Goal: Find specific page/section: Find specific page/section

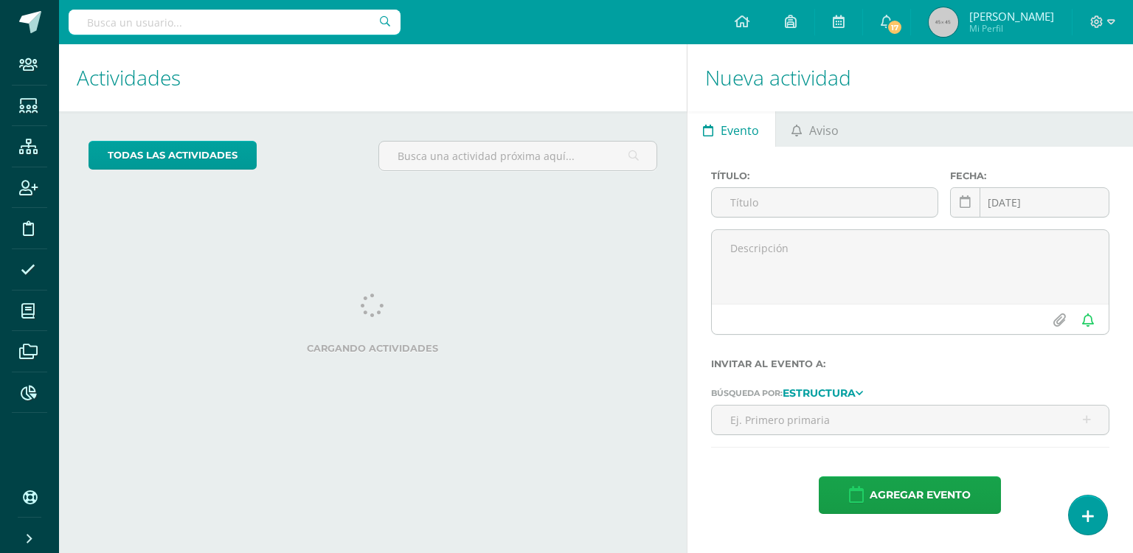
click at [213, 38] on div at bounding box center [235, 22] width 332 height 44
click at [215, 29] on input "text" at bounding box center [235, 22] width 332 height 25
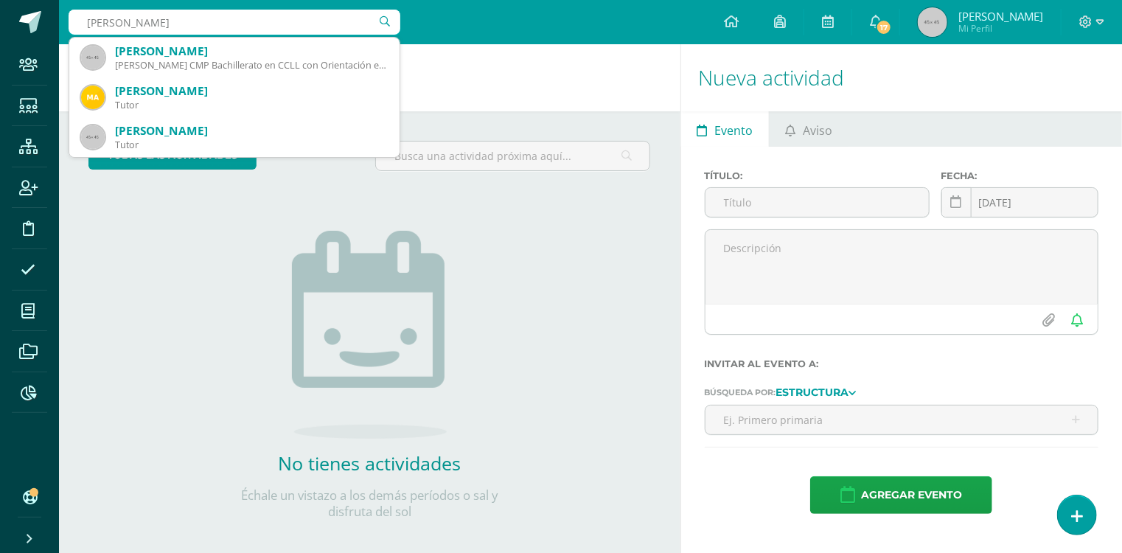
type input "jose paniagu"
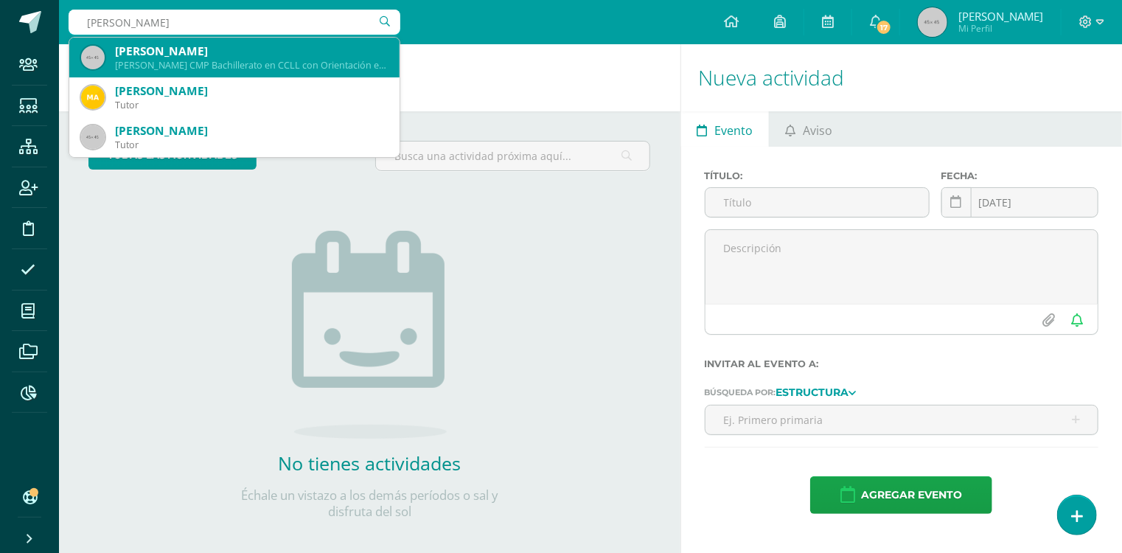
click at [229, 48] on div "[PERSON_NAME]" at bounding box center [251, 51] width 273 height 15
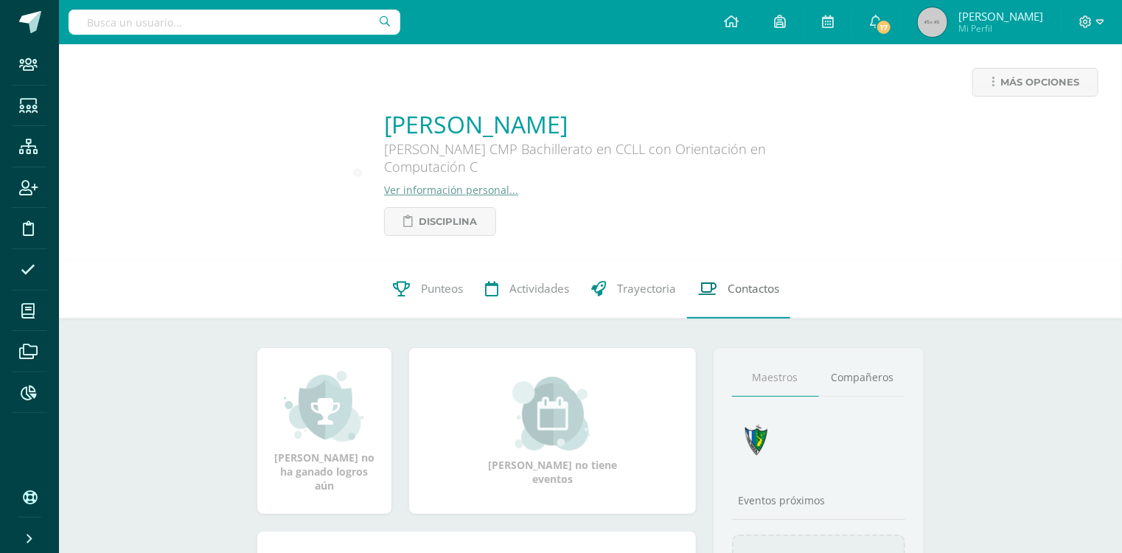
click at [740, 284] on span "Contactos" at bounding box center [754, 288] width 52 height 15
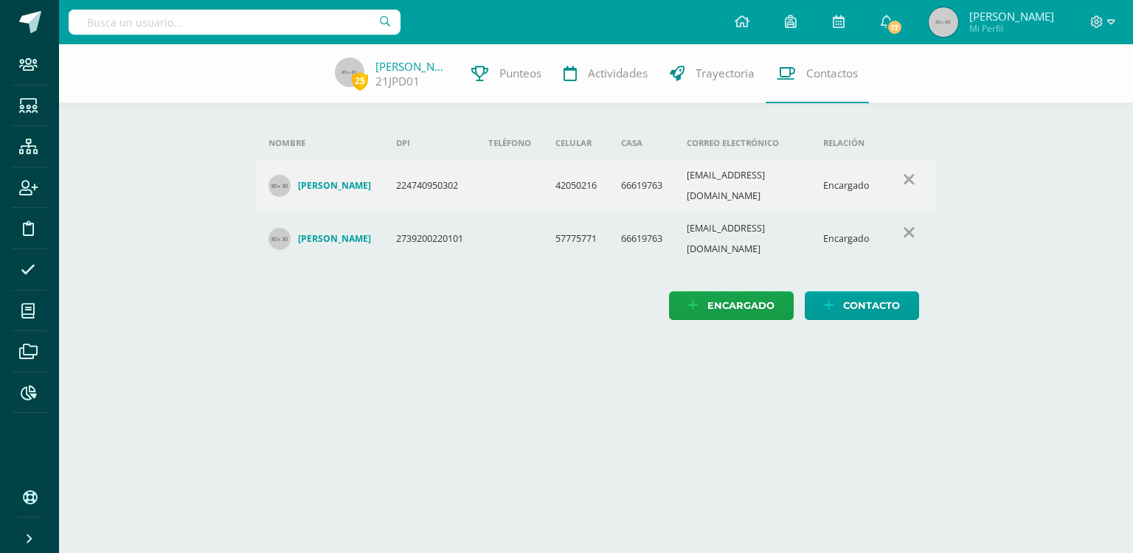
click at [349, 228] on link "Ilsia Dalila Dueñas Perez" at bounding box center [320, 239] width 104 height 22
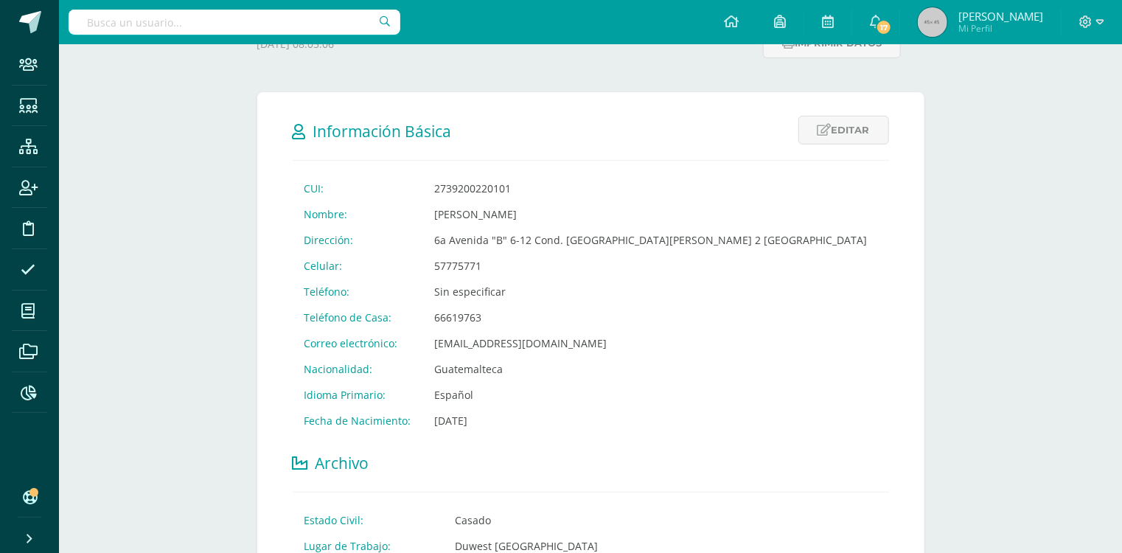
scroll to position [354, 0]
